Goal: Check status: Check status

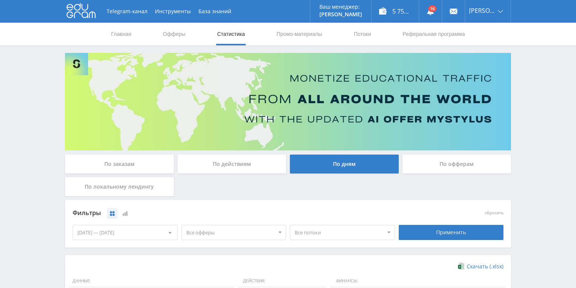
scroll to position [206, 0]
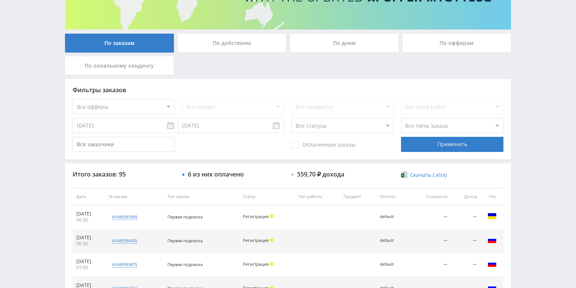
click at [229, 51] on div "По действиям" at bounding box center [232, 43] width 109 height 19
click at [0, 0] on input "По действиям" at bounding box center [0, 0] width 0 height 0
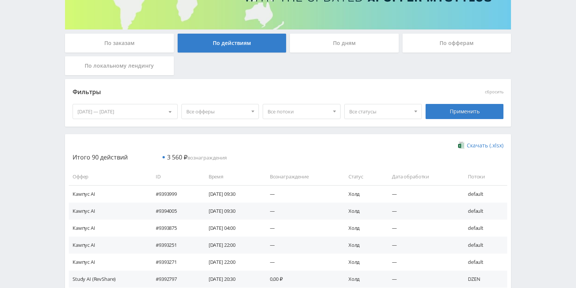
click at [335, 45] on div "По дням" at bounding box center [344, 43] width 109 height 19
click at [0, 0] on input "По дням" at bounding box center [0, 0] width 0 height 0
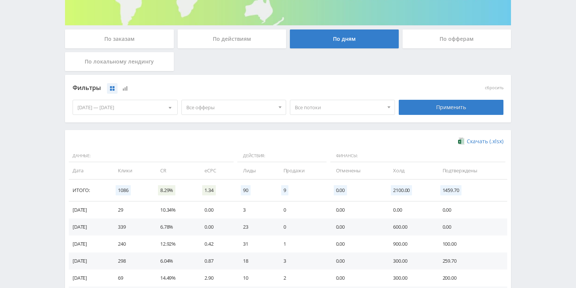
scroll to position [206, 0]
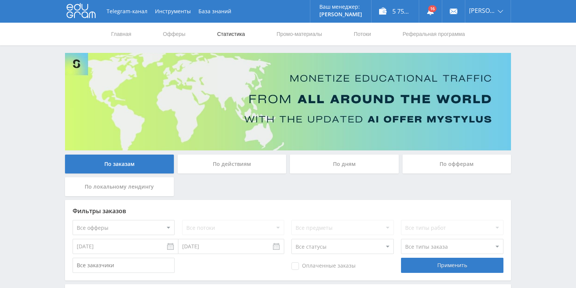
scroll to position [60, 0]
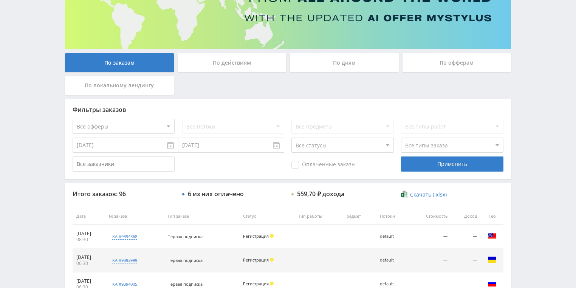
scroll to position [91, 0]
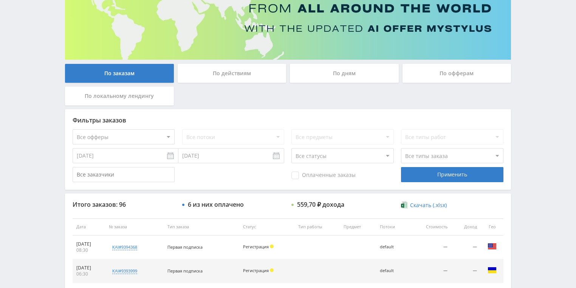
click at [237, 74] on div "По действиям" at bounding box center [232, 73] width 109 height 19
click at [0, 0] on input "По действиям" at bounding box center [0, 0] width 0 height 0
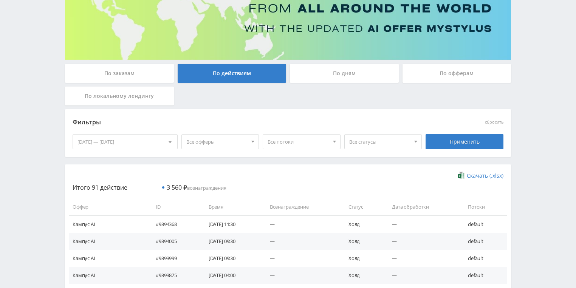
click at [331, 75] on div "По дням" at bounding box center [344, 73] width 109 height 19
click at [0, 0] on input "По дням" at bounding box center [0, 0] width 0 height 0
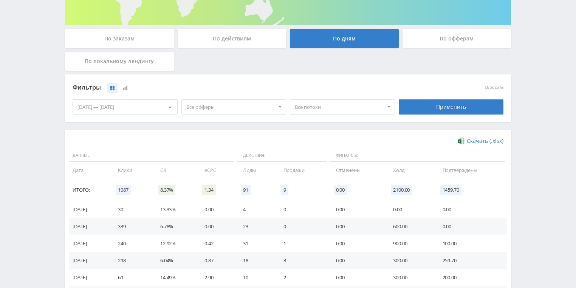
scroll to position [181, 0]
